Goal: Task Accomplishment & Management: Complete application form

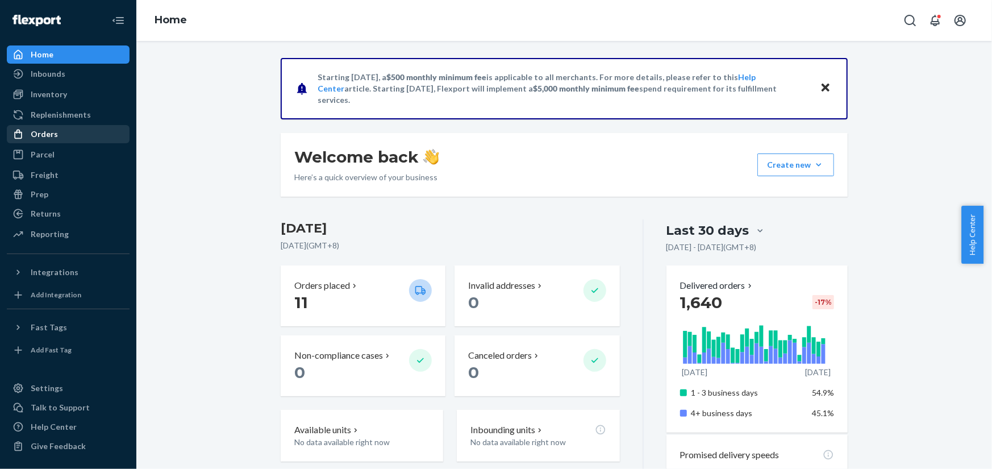
click at [83, 131] on div "Orders" at bounding box center [68, 134] width 120 height 16
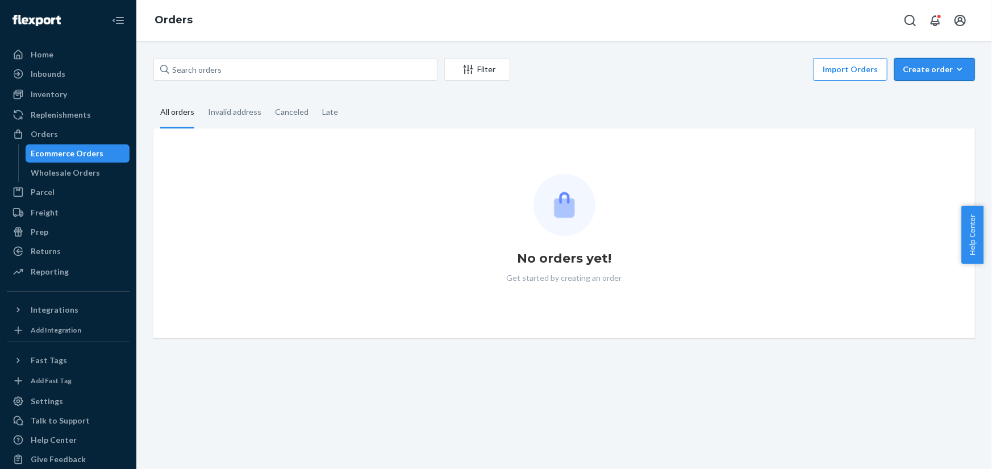
click at [942, 79] on button "Create order Ecommerce order Removal order" at bounding box center [934, 69] width 81 height 23
click at [943, 98] on span "Ecommerce order" at bounding box center [941, 97] width 70 height 8
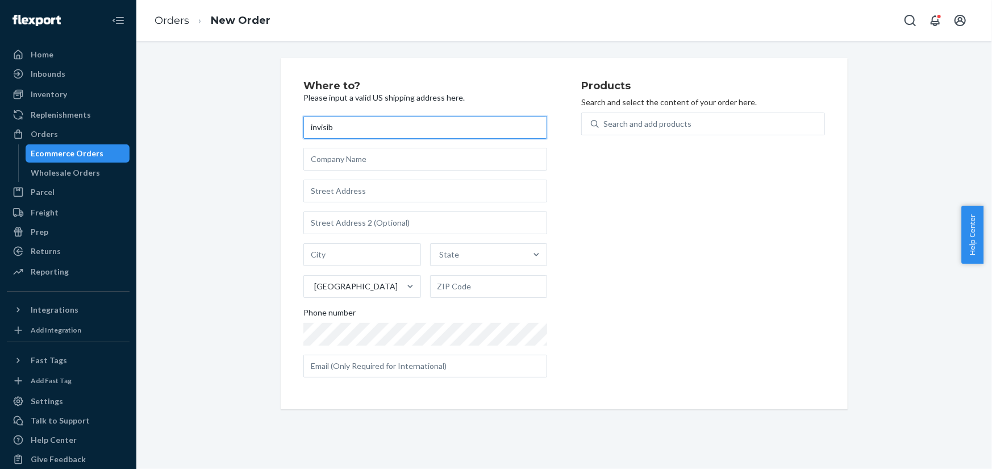
type input "invisib"
click at [630, 133] on div "Search and add products" at bounding box center [712, 124] width 226 height 20
click at [604, 130] on input "Search and add products" at bounding box center [603, 123] width 1 height 11
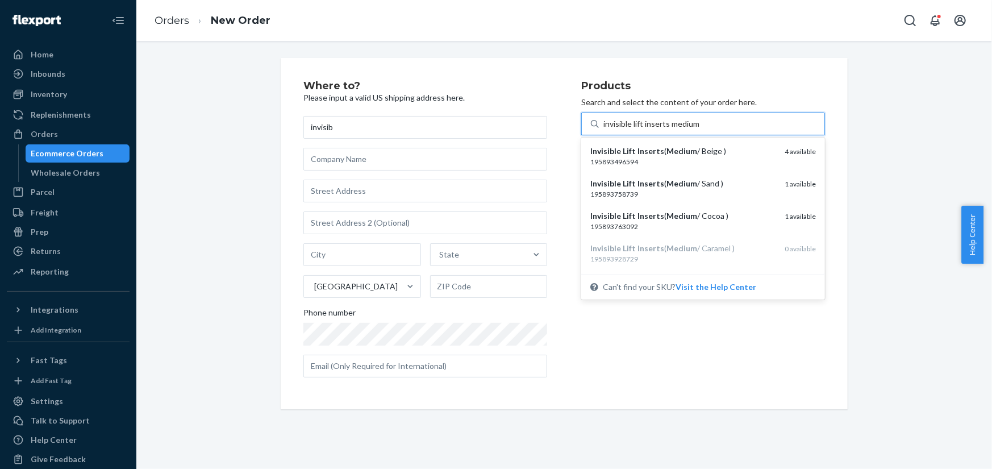
type input "invisible lift inserts medium"
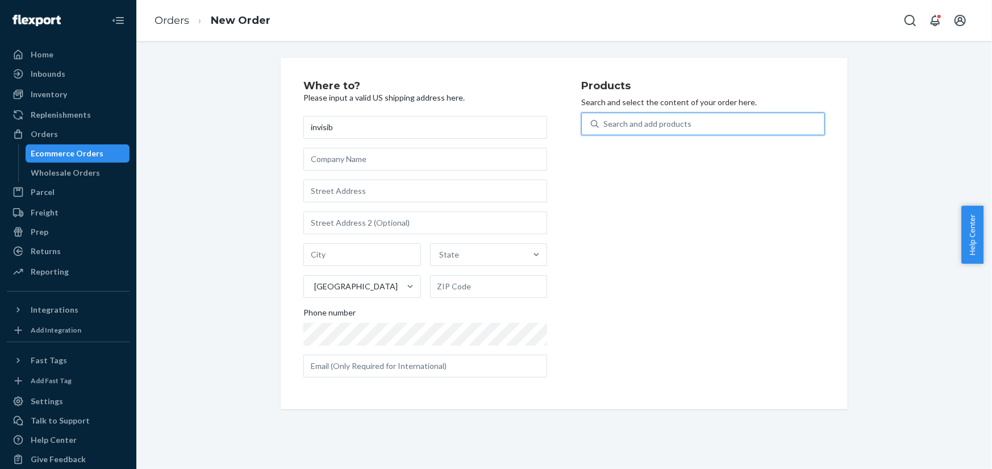
click at [690, 128] on div "Search and add products" at bounding box center [712, 124] width 226 height 20
click at [604, 128] on input "0 results available. Select is focused ,type to refine list, press Down to open…" at bounding box center [603, 123] width 1 height 11
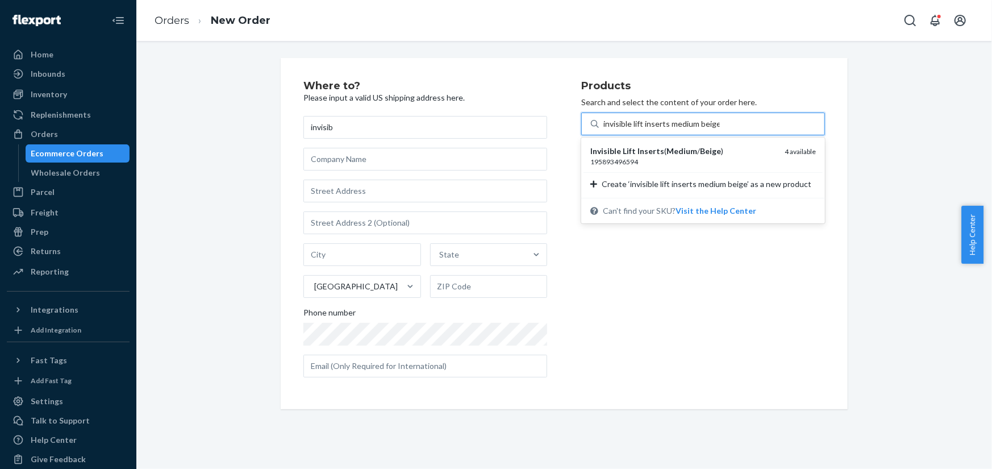
type input "invisible lift inserts medium beige"
